Goal: Information Seeking & Learning: Learn about a topic

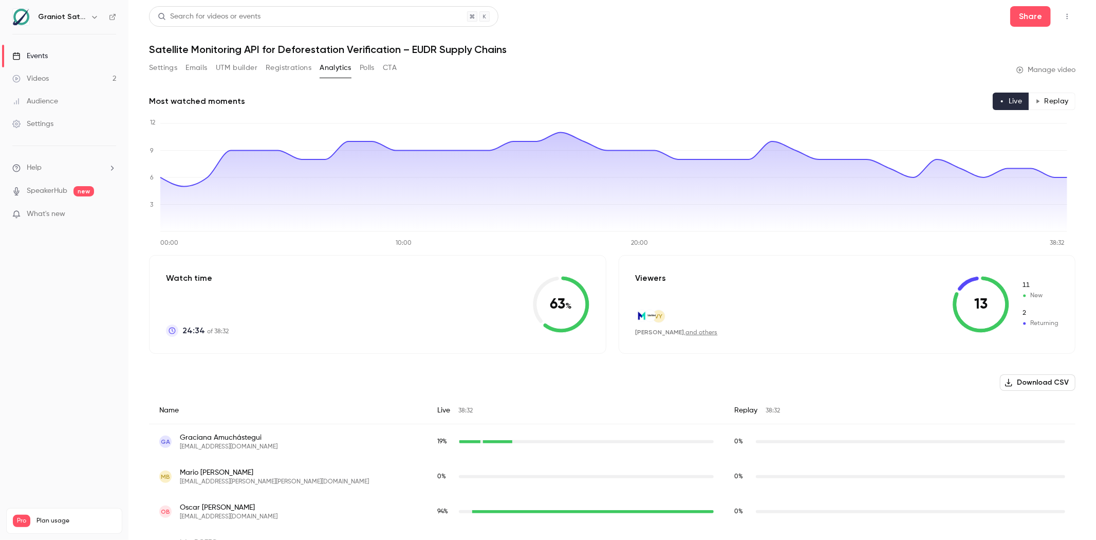
click at [76, 66] on link "Events" at bounding box center [64, 56] width 129 height 23
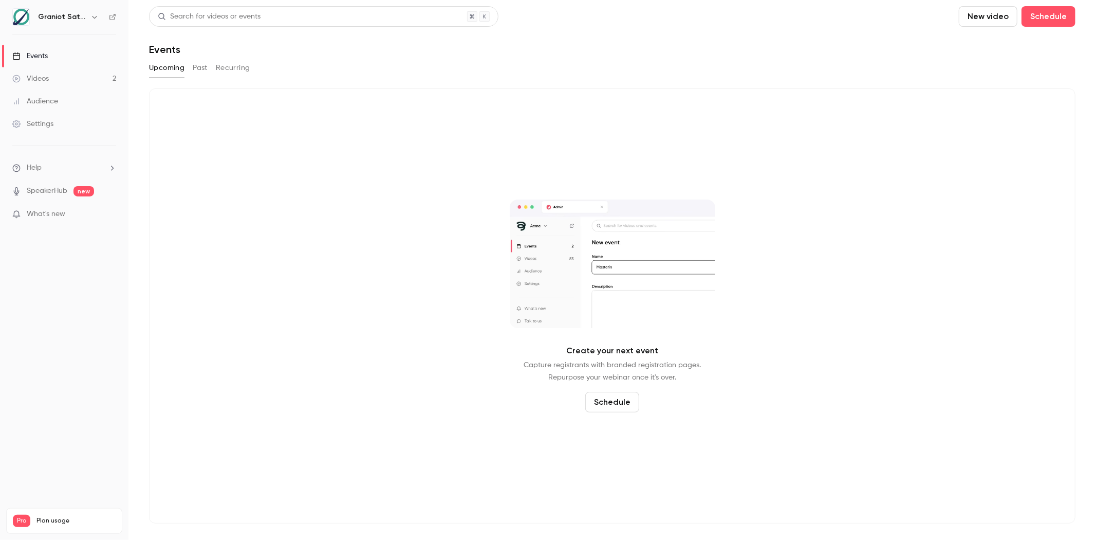
click at [192, 67] on div "Upcoming Past Recurring" at bounding box center [612, 68] width 927 height 16
click at [197, 70] on button "Past" at bounding box center [200, 68] width 15 height 16
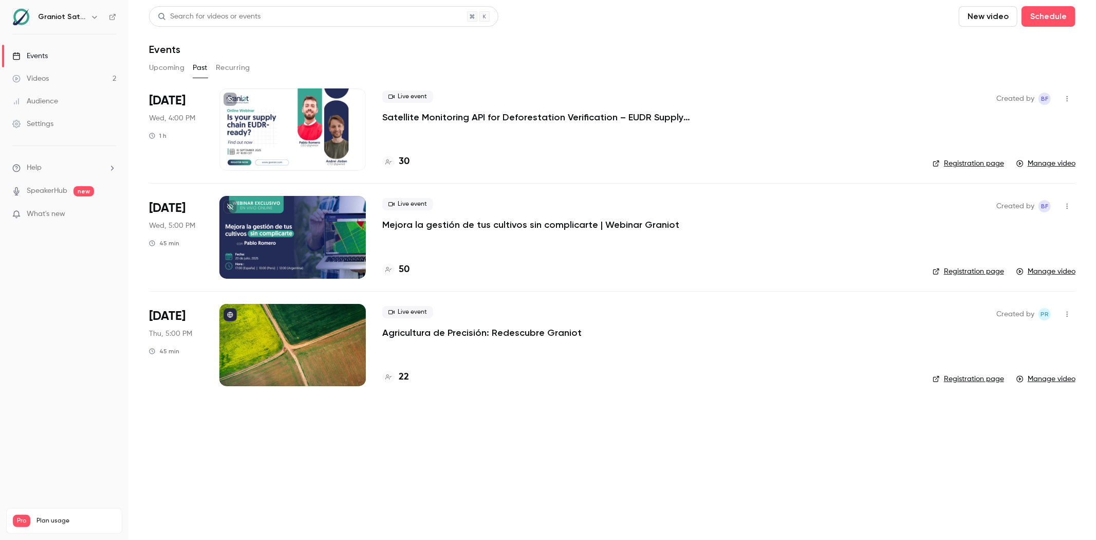
click at [409, 120] on p "Satellite Monitoring API for Deforestation Verification – EUDR Supply Chains" at bounding box center [536, 117] width 308 height 12
